Goal: Task Accomplishment & Management: Use online tool/utility

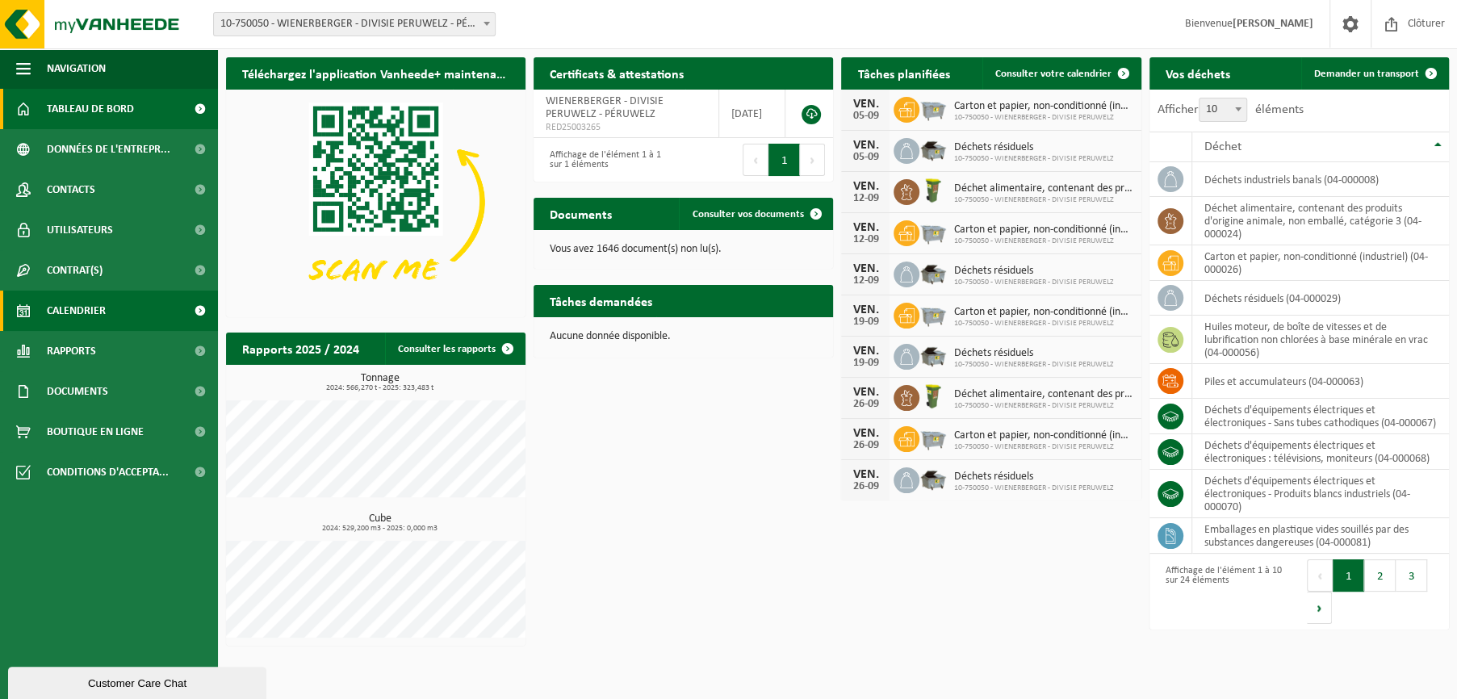
click at [81, 312] on span "Calendrier" at bounding box center [76, 311] width 59 height 40
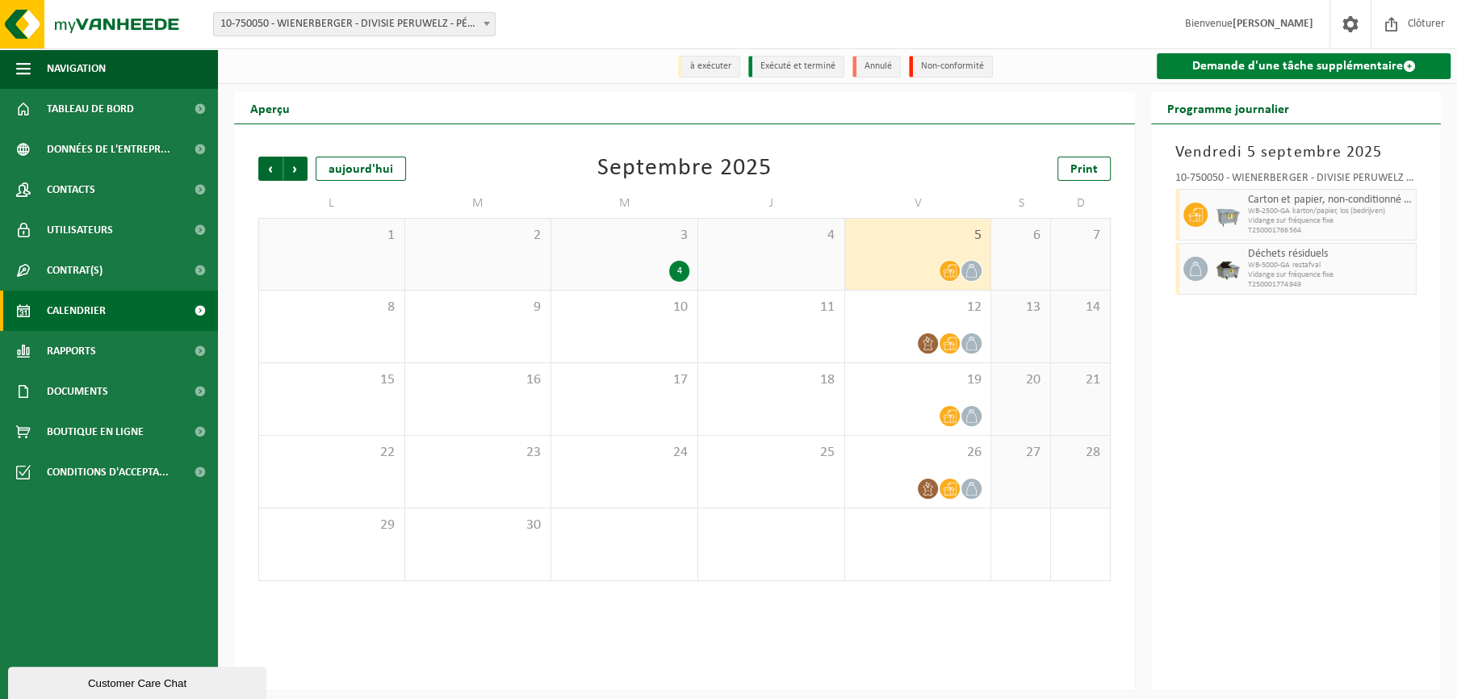
click at [1273, 65] on link "Demande d'une tâche supplémentaire" at bounding box center [1304, 66] width 294 height 26
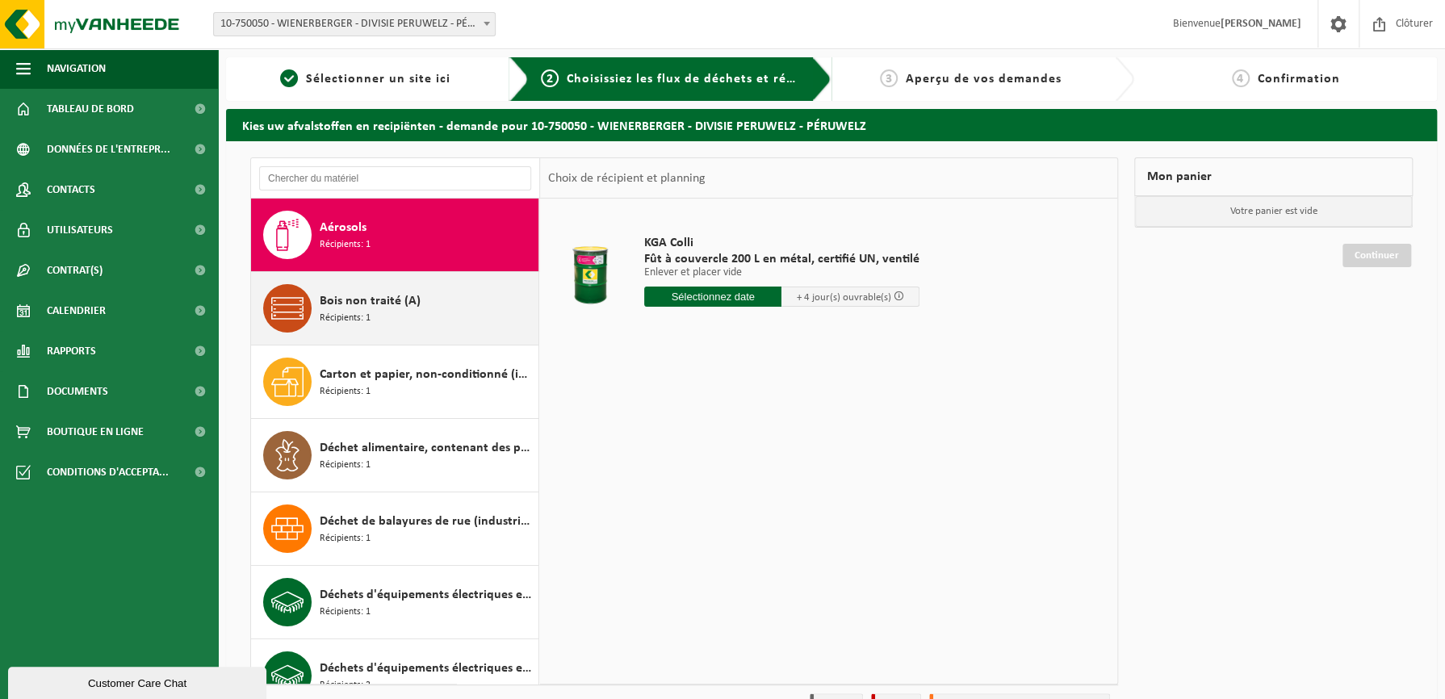
click at [379, 306] on span "Bois non traité (A)" at bounding box center [370, 300] width 101 height 19
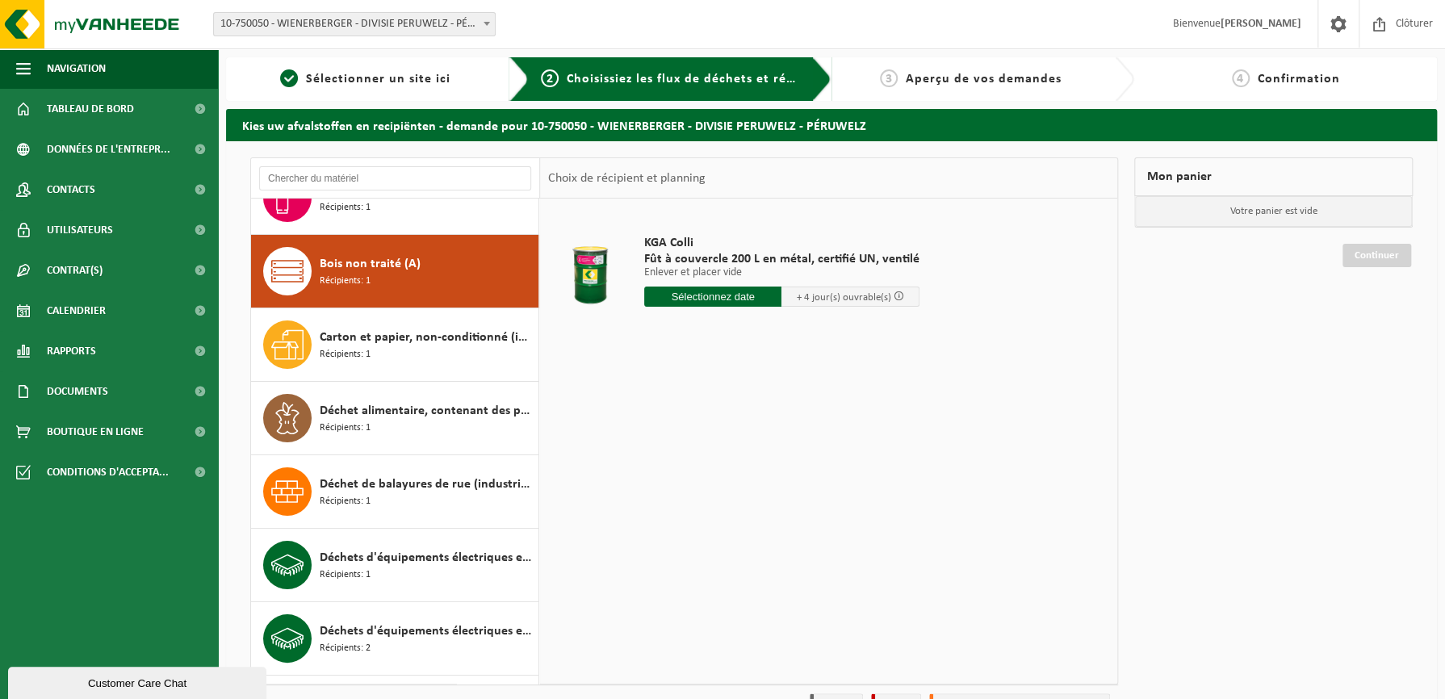
scroll to position [73, 0]
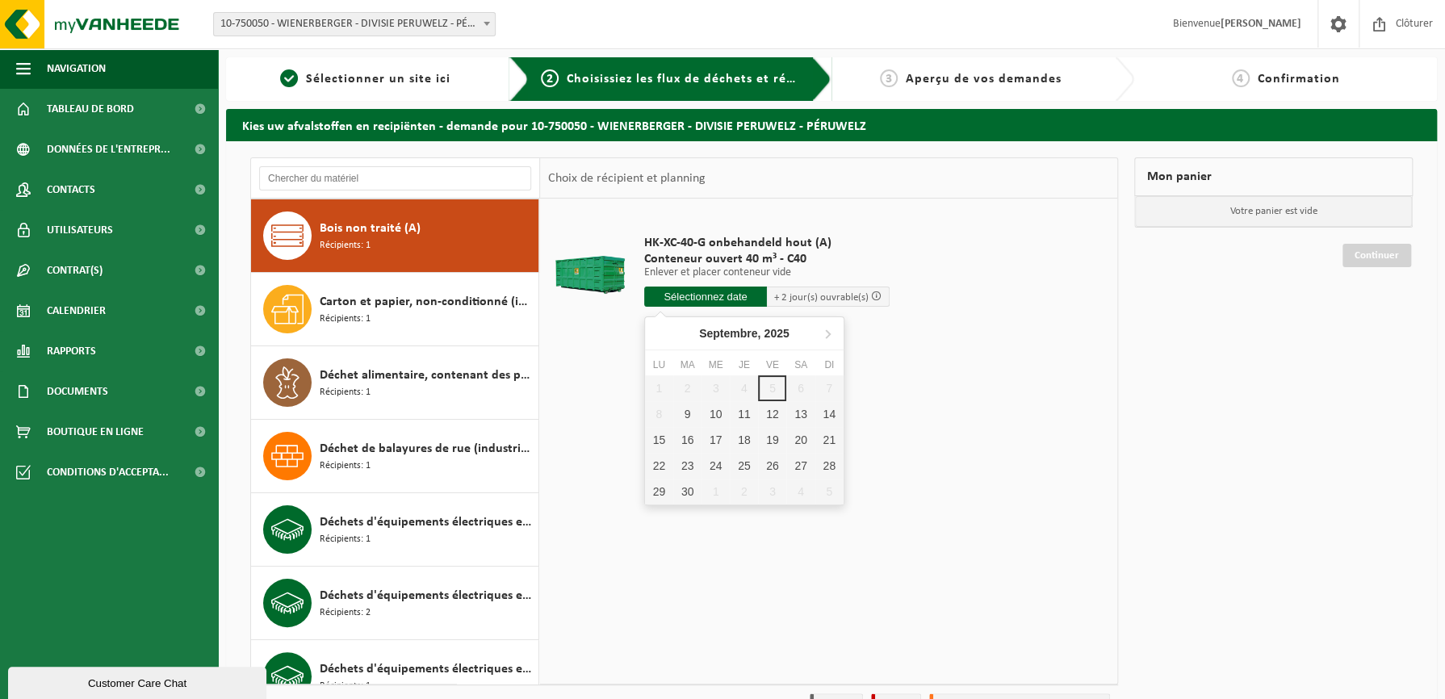
click at [717, 294] on input "text" at bounding box center [705, 297] width 123 height 20
click at [691, 406] on div "9" at bounding box center [687, 414] width 28 height 26
type input "à partir de 2025-09-09"
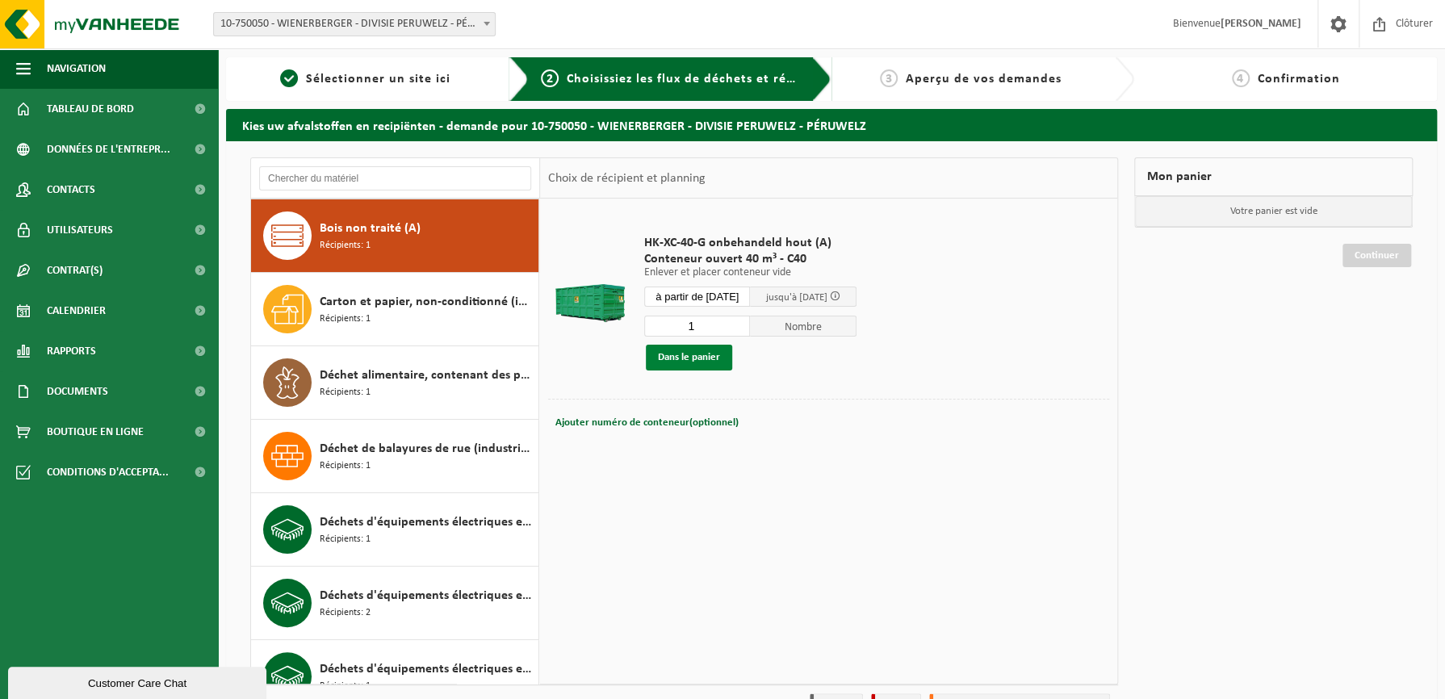
click at [689, 354] on button "Dans le panier" at bounding box center [689, 358] width 86 height 26
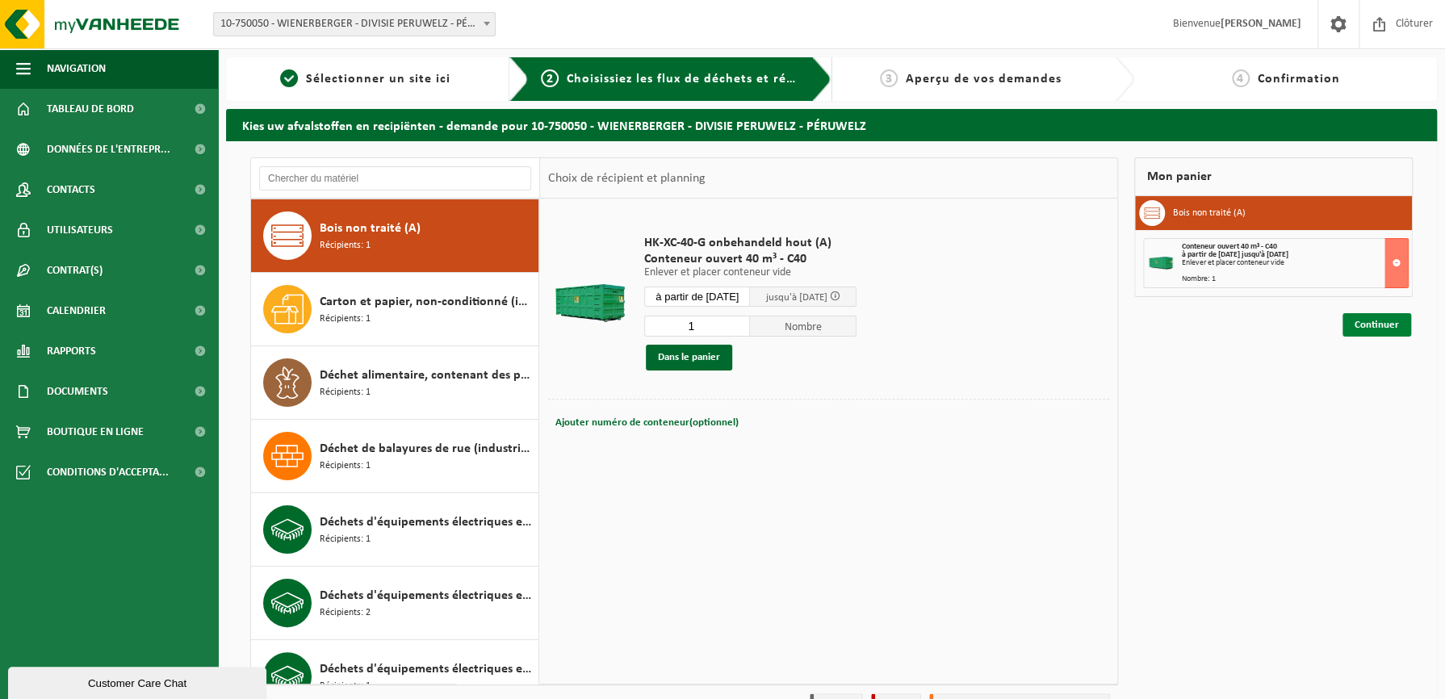
click at [1381, 327] on link "Continuer" at bounding box center [1377, 324] width 69 height 23
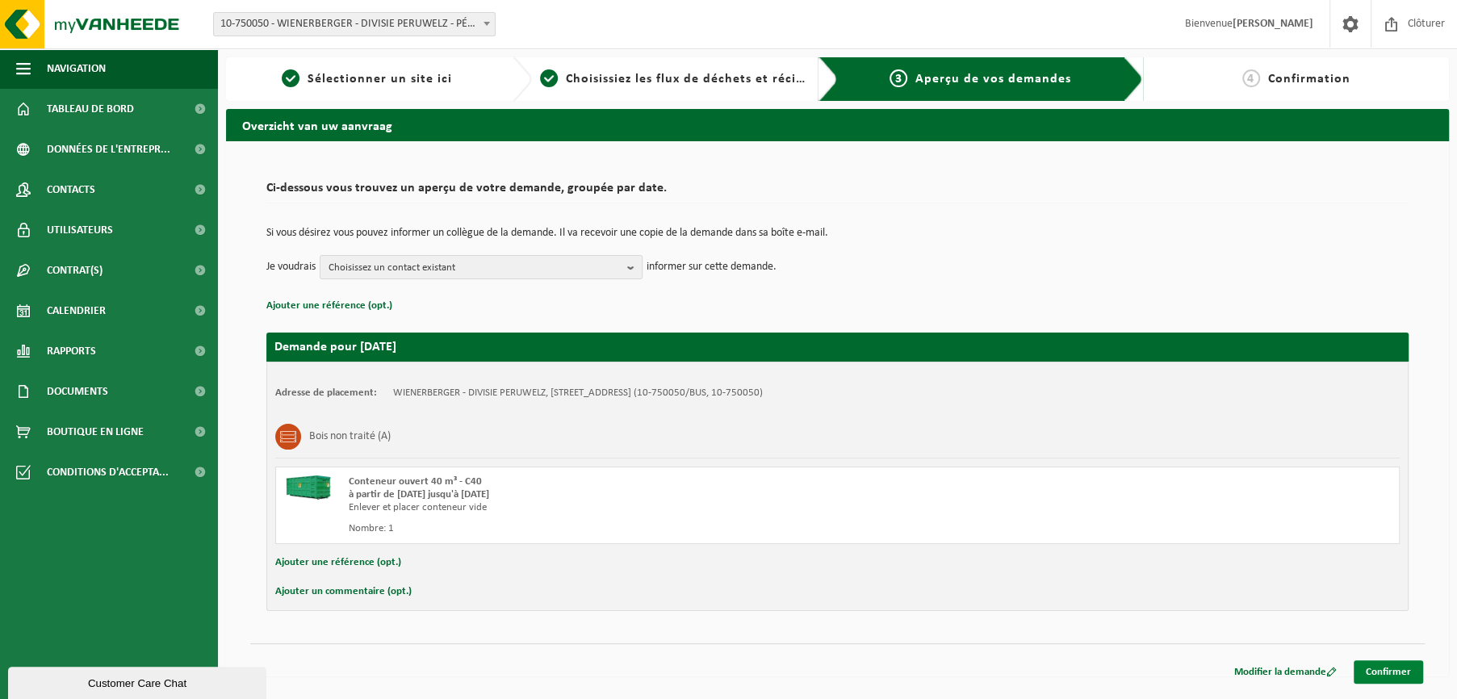
click at [1382, 673] on link "Confirmer" at bounding box center [1388, 671] width 69 height 23
